Goal: Navigation & Orientation: Find specific page/section

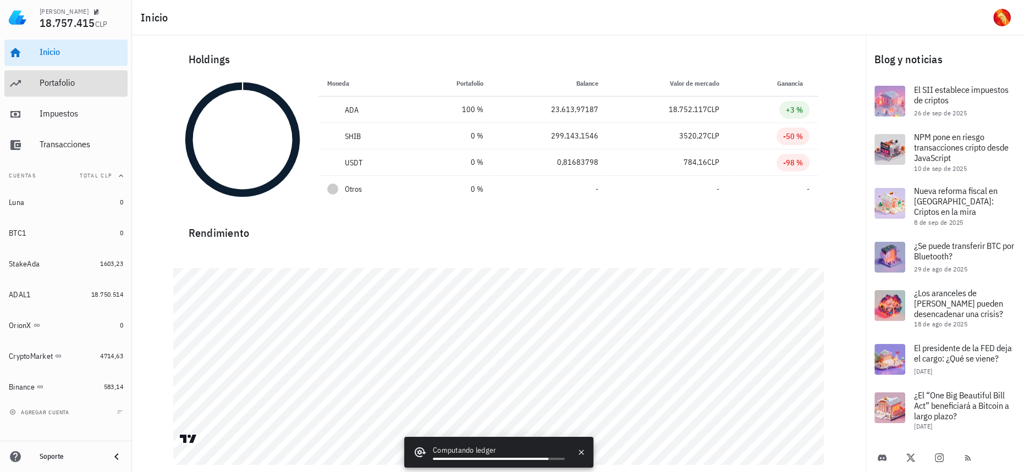
click at [84, 80] on div "Portafolio" at bounding box center [82, 83] width 84 height 10
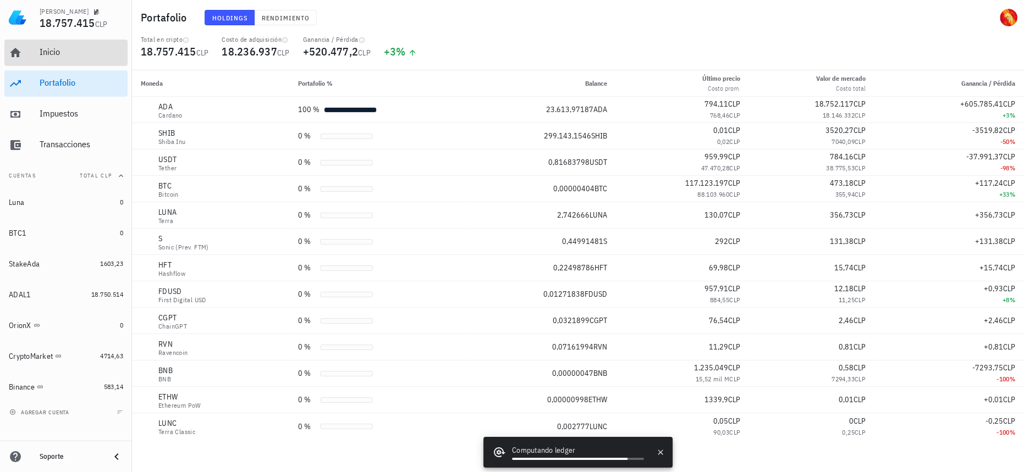
click at [92, 54] on div "Inicio" at bounding box center [82, 52] width 84 height 10
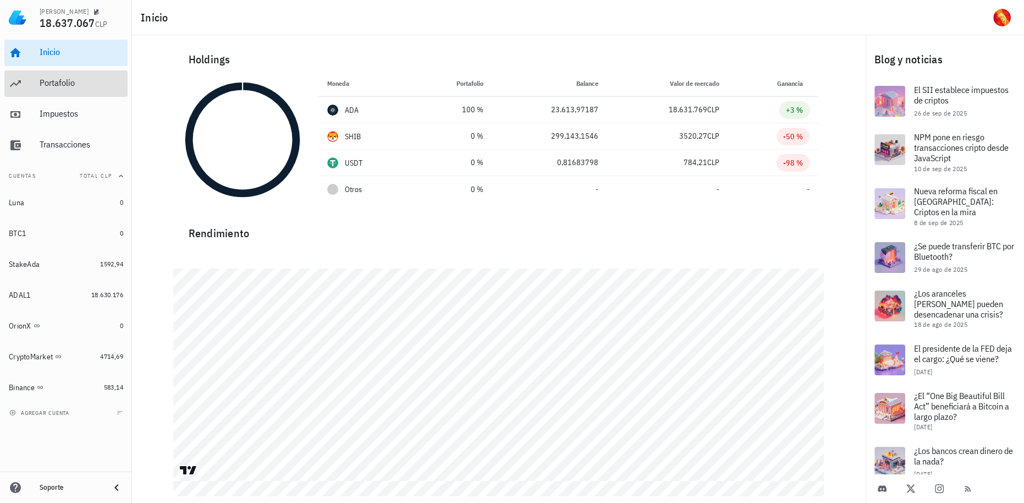
click at [75, 75] on div "Portafolio" at bounding box center [82, 83] width 84 height 25
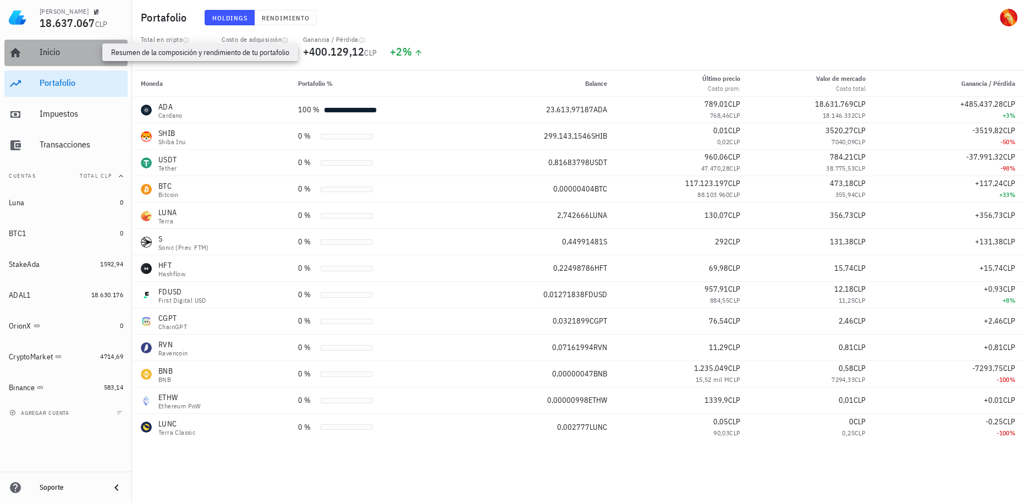
click at [81, 51] on div "Inicio" at bounding box center [82, 52] width 84 height 10
